Goal: Task Accomplishment & Management: Use online tool/utility

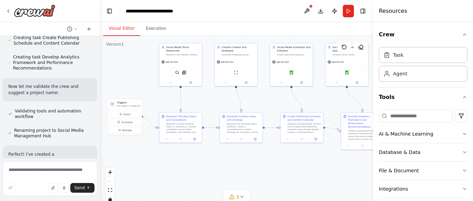
scroll to position [701, 0]
click at [115, 104] on div at bounding box center [112, 104] width 6 height 6
click at [123, 122] on span "Schedule" at bounding box center [126, 121] width 11 height 3
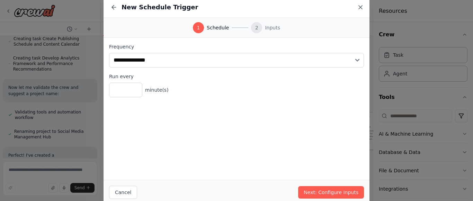
click at [359, 7] on icon at bounding box center [360, 7] width 7 height 7
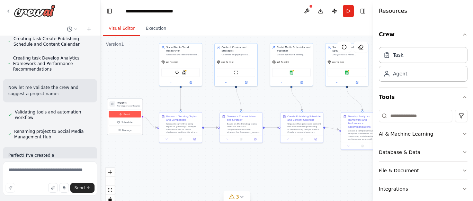
click at [127, 115] on span "Event" at bounding box center [126, 113] width 7 height 3
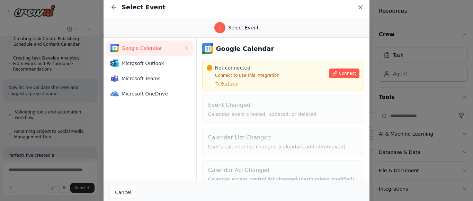
click at [358, 8] on icon at bounding box center [360, 7] width 7 height 7
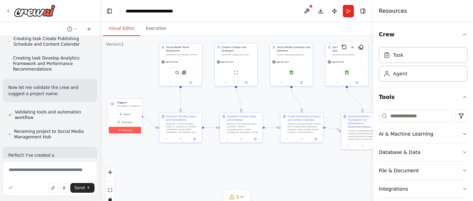
click at [126, 130] on span "Manage" at bounding box center [127, 129] width 10 height 3
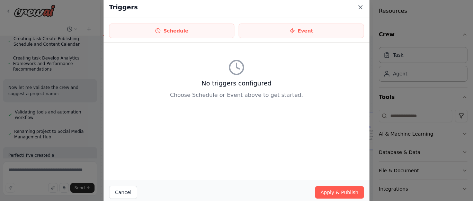
click at [359, 6] on icon at bounding box center [360, 7] width 7 height 7
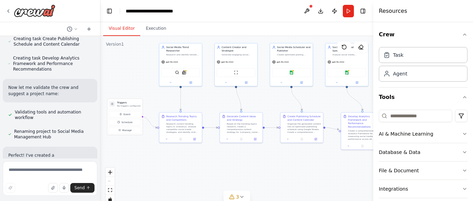
click at [202, 175] on div ".deletable-edge-delete-btn { width: 20px; height: 20px; border: 0px solid #ffff…" at bounding box center [236, 122] width 273 height 173
click at [182, 70] on img at bounding box center [184, 72] width 4 height 4
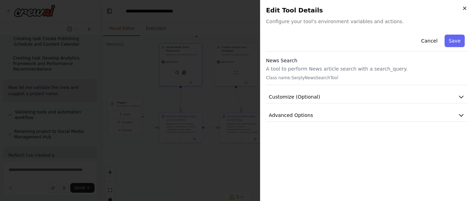
click at [463, 9] on icon "button" at bounding box center [464, 9] width 6 height 6
